Goal: Task Accomplishment & Management: Complete application form

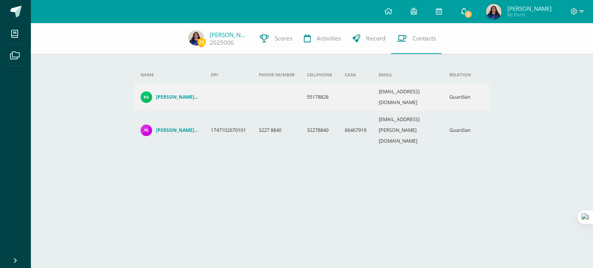
click at [472, 13] on span "1" at bounding box center [468, 14] width 8 height 8
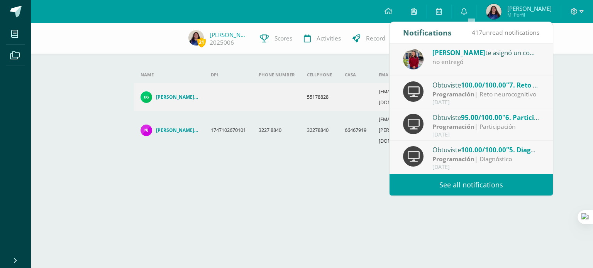
click at [496, 61] on div "no entregó" at bounding box center [485, 62] width 107 height 9
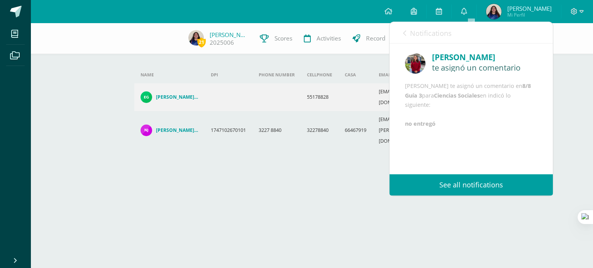
click at [465, 118] on div "Ligia Vega te asignó un comentario en 8/8 Guía 3 para Ciencias Sociales en indi…" at bounding box center [471, 104] width 132 height 47
click at [496, 129] on div "Ligia Vega te asignó un comentario en 8/8 Guía 3 para Ciencias Sociales en indi…" at bounding box center [471, 104] width 132 height 47
click at [404, 35] on icon at bounding box center [404, 33] width 3 height 6
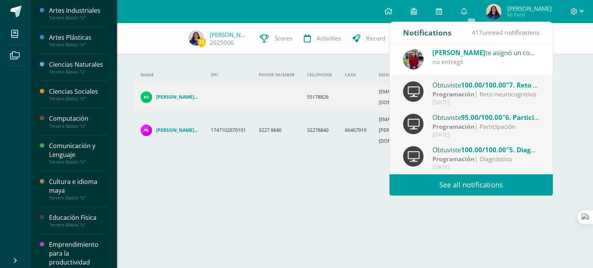
click at [77, 94] on div "Ciencias Sociales" at bounding box center [78, 91] width 59 height 9
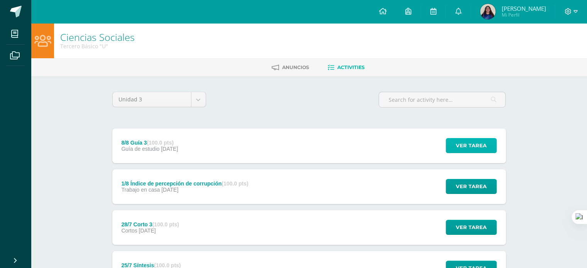
click at [478, 144] on span "Ver tarea" at bounding box center [471, 146] width 31 height 14
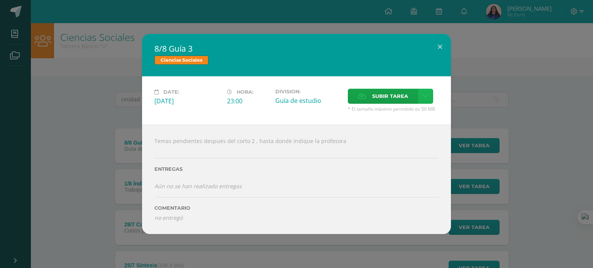
click at [423, 97] on icon at bounding box center [426, 96] width 6 height 7
click at [405, 115] on span "Subir enlace" at bounding box center [392, 113] width 32 height 7
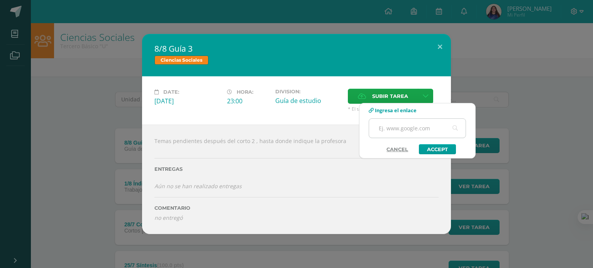
click at [406, 130] on input "text" at bounding box center [417, 128] width 96 height 19
paste input "[URL][DOMAIN_NAME]"
type input "[URL][DOMAIN_NAME]"
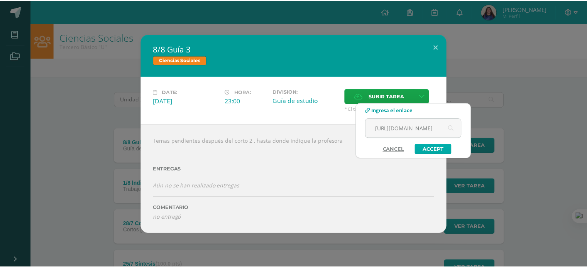
scroll to position [0, 0]
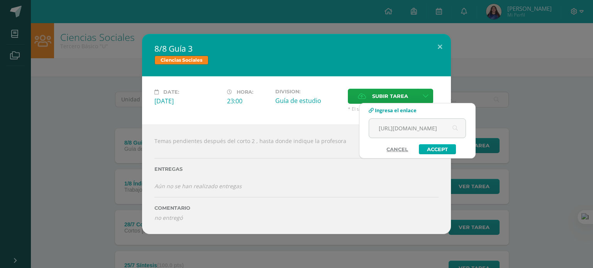
click at [429, 149] on link "Accept" at bounding box center [437, 149] width 37 height 10
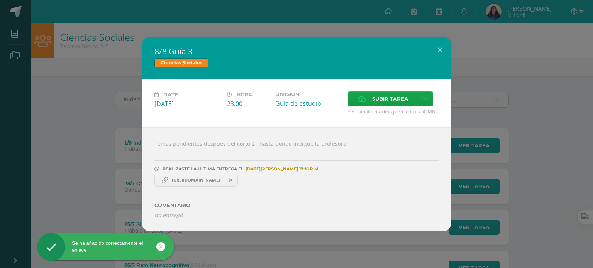
click at [276, 140] on div "Temas pendientes después del corto 2 , hasta donde indique la profesora REALIZA…" at bounding box center [296, 179] width 309 height 104
click at [309, 187] on div "Comentario no entregó" at bounding box center [296, 203] width 284 height 32
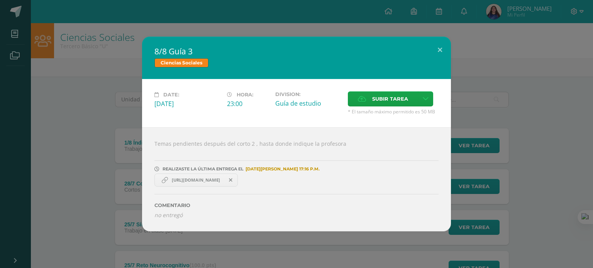
click at [164, 216] on icon "no entregó" at bounding box center [168, 215] width 28 height 7
click at [434, 48] on button at bounding box center [440, 50] width 22 height 26
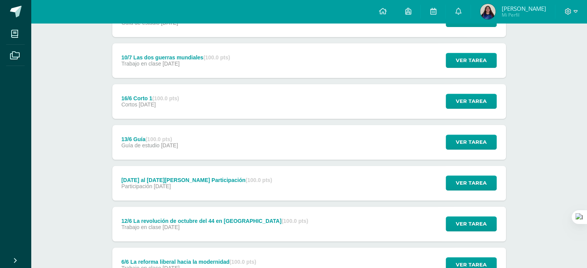
scroll to position [492, 0]
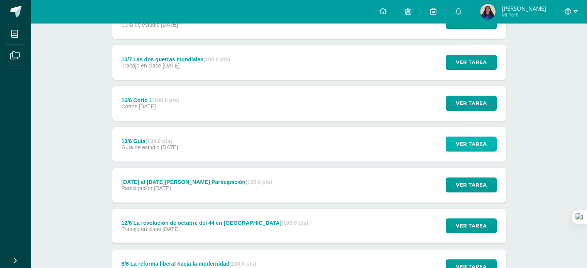
click at [477, 140] on span "Ver tarea" at bounding box center [471, 144] width 31 height 14
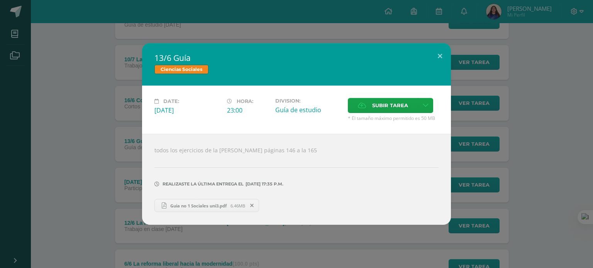
click at [209, 207] on span "Guia no 1 Sociales uni3.pdf" at bounding box center [198, 206] width 64 height 6
click at [437, 56] on button at bounding box center [440, 56] width 22 height 26
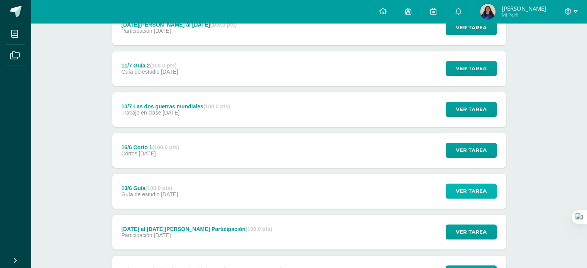
scroll to position [445, 0]
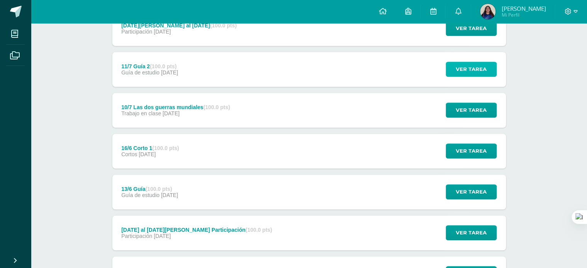
click at [461, 72] on span "Ver tarea" at bounding box center [471, 69] width 31 height 14
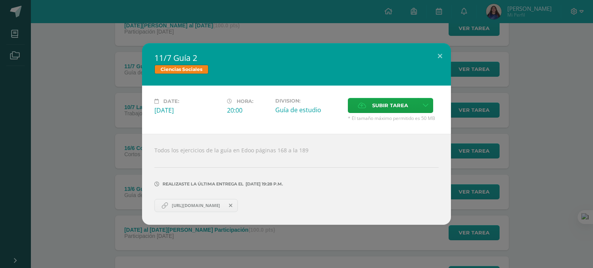
click at [208, 205] on span "[URL][DOMAIN_NAME]" at bounding box center [196, 206] width 56 height 6
click at [440, 56] on button at bounding box center [440, 56] width 22 height 26
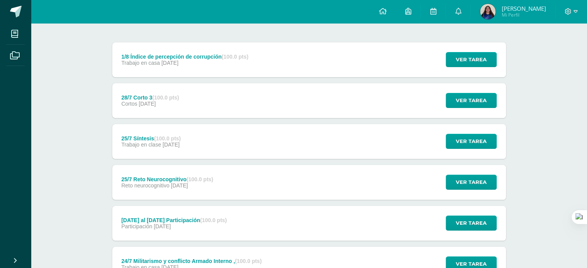
scroll to position [68, 0]
